Goal: Task Accomplishment & Management: Manage account settings

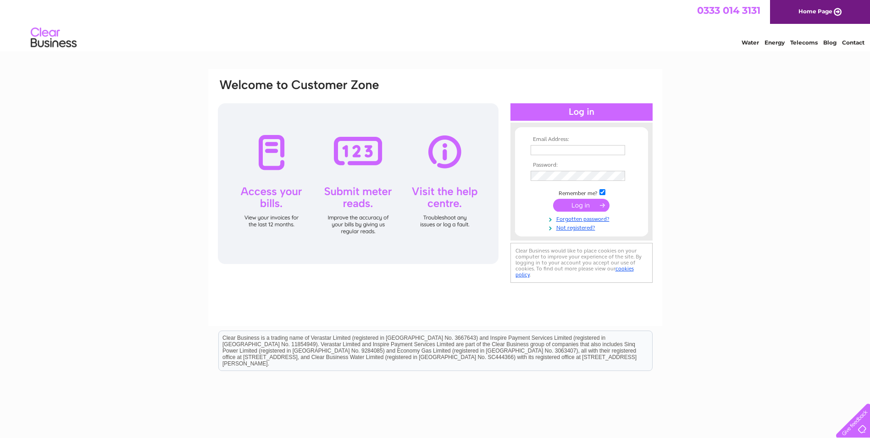
type input "Sunansiam@yahoo.co.uk"
click at [581, 207] on input "submit" at bounding box center [581, 205] width 56 height 13
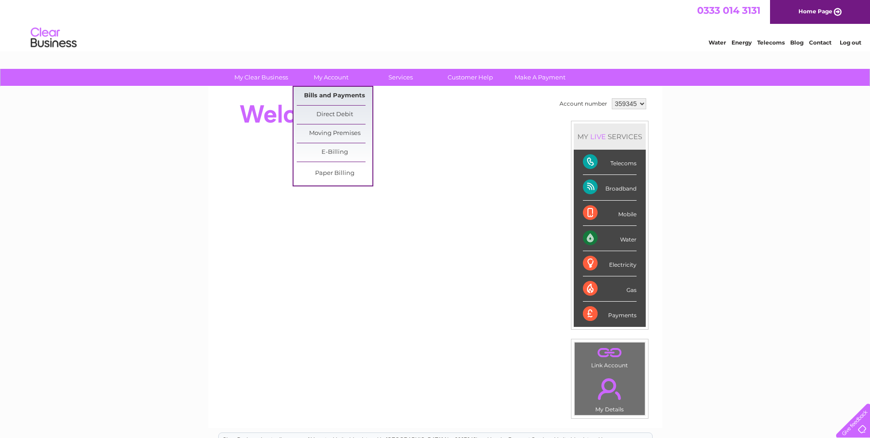
click at [327, 95] on link "Bills and Payments" at bounding box center [335, 96] width 76 height 18
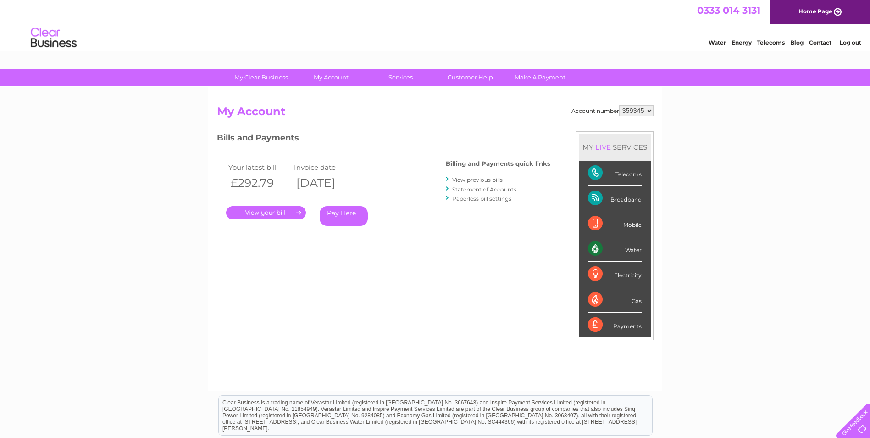
click at [274, 210] on link "." at bounding box center [266, 212] width 80 height 13
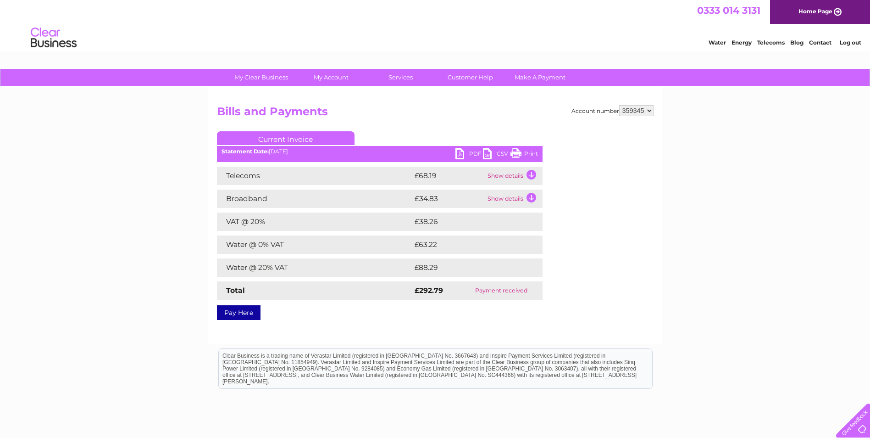
click at [458, 151] on link "PDF" at bounding box center [470, 154] width 28 height 13
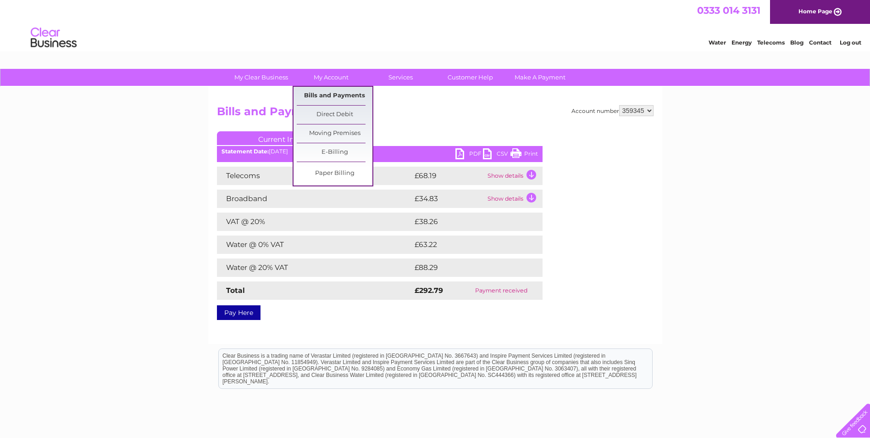
click at [326, 96] on link "Bills and Payments" at bounding box center [335, 96] width 76 height 18
